Goal: Task Accomplishment & Management: Manage account settings

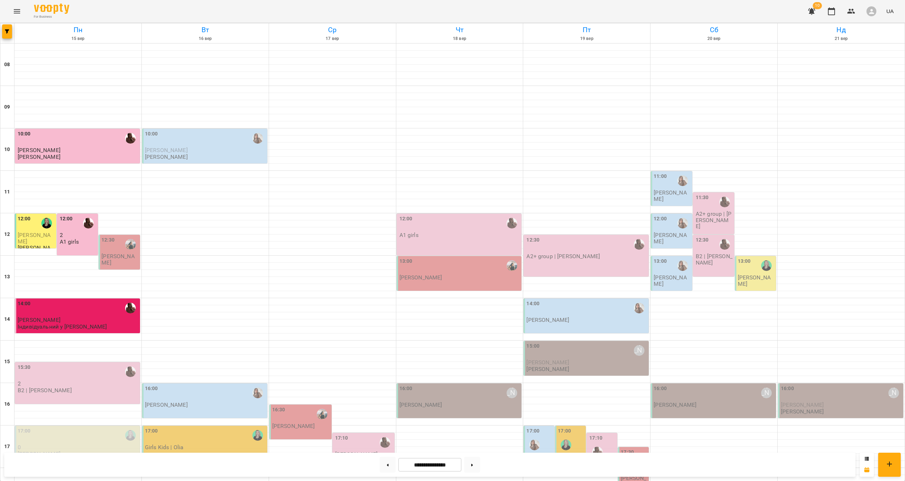
scroll to position [103, 0]
click at [91, 363] on div "15:30" at bounding box center [78, 371] width 121 height 17
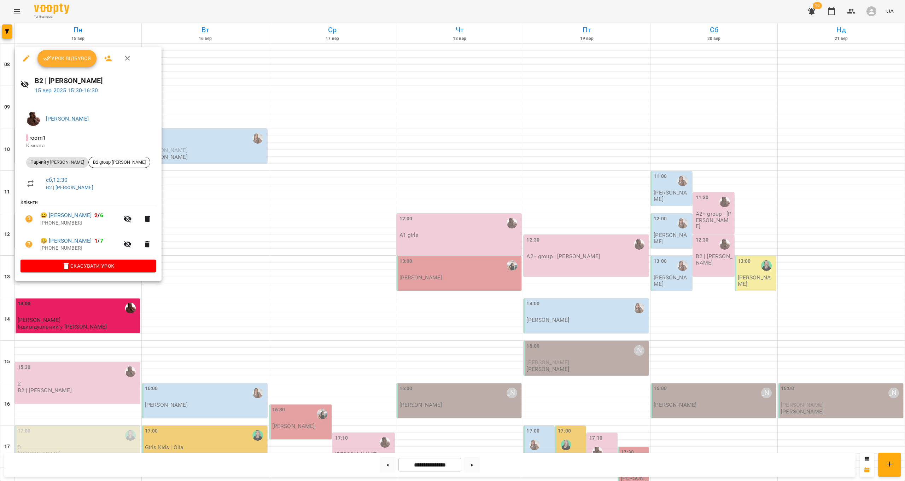
click at [78, 58] on span "Урок відбувся" at bounding box center [67, 58] width 48 height 8
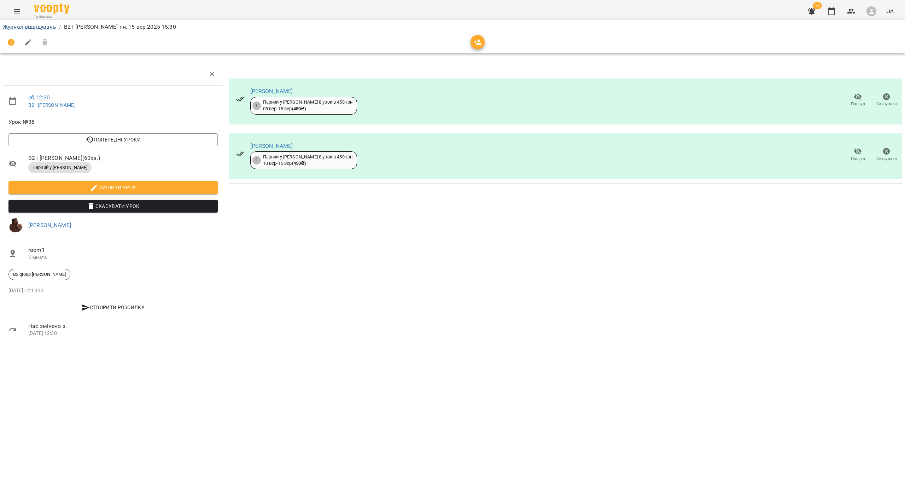
click at [43, 28] on link "Журнал відвідувань" at bounding box center [29, 26] width 53 height 7
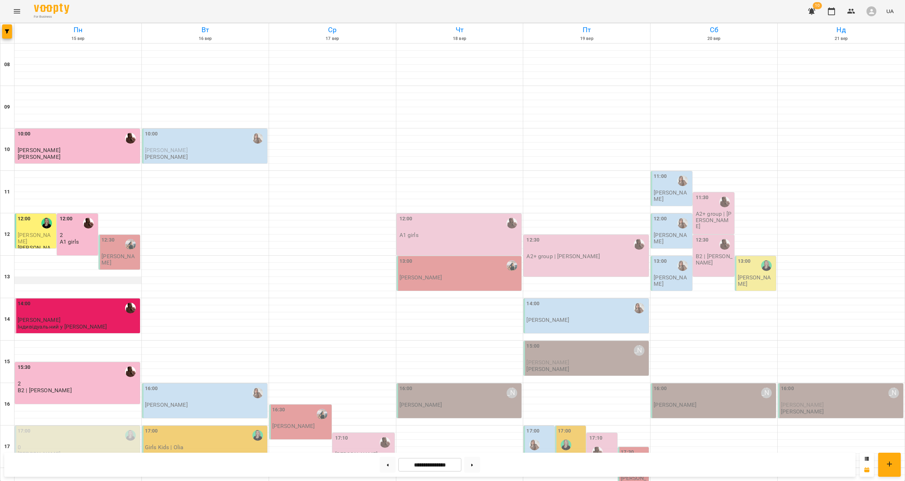
scroll to position [188, 0]
click at [83, 427] on div "17:00" at bounding box center [78, 435] width 121 height 17
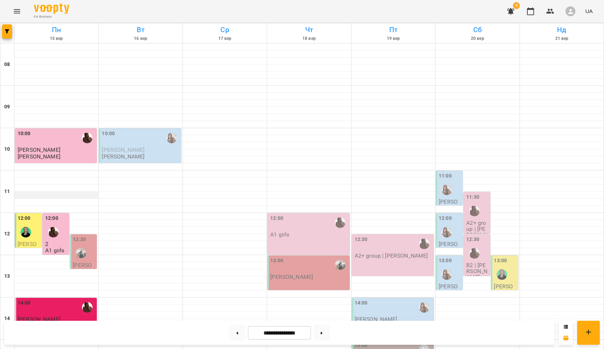
scroll to position [239, 0]
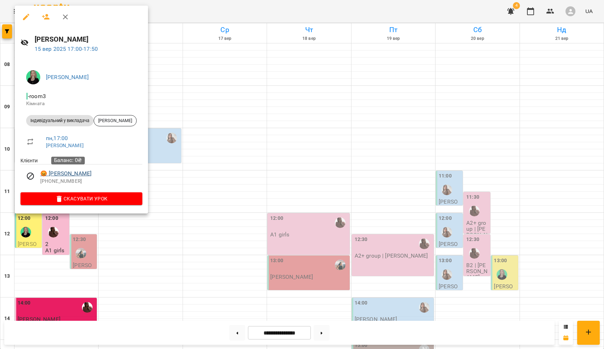
click at [72, 174] on link "😡 Анастасія Гайова" at bounding box center [65, 174] width 51 height 8
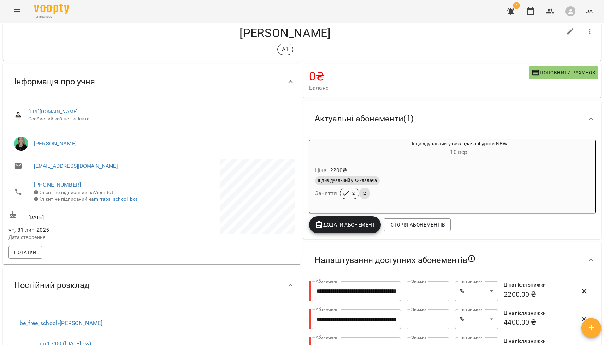
scroll to position [8, 0]
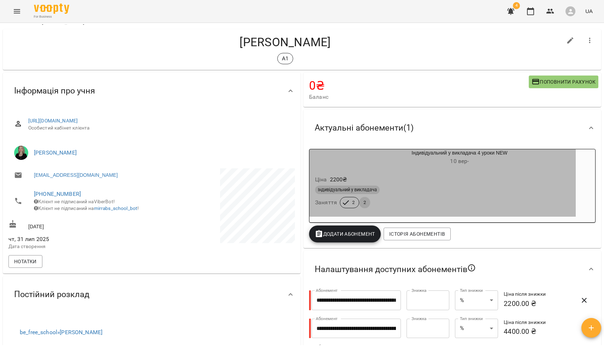
click at [346, 176] on div "Ціна 2200 ₴" at bounding box center [443, 180] width 258 height 13
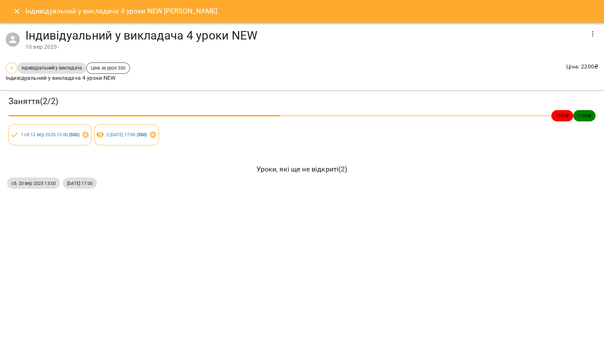
click at [17, 15] on icon "Close" at bounding box center [17, 11] width 8 height 8
